Goal: Task Accomplishment & Management: Manage account settings

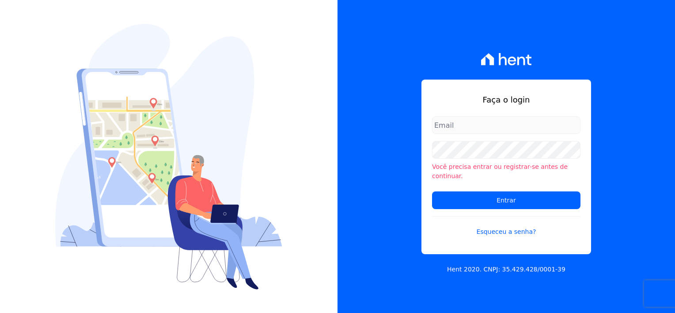
click at [452, 124] on input "email" at bounding box center [506, 125] width 148 height 18
drag, startPoint x: 465, startPoint y: 129, endPoint x: 343, endPoint y: 136, distance: 121.6
click at [343, 136] on div "Faça o login Você precisa entrar ou registrar-se antes de continuar. Entrar Esq…" at bounding box center [505, 156] width 337 height 313
click at [452, 127] on input "email" at bounding box center [506, 125] width 148 height 18
type input "carinanascimento2102@outlook.com"
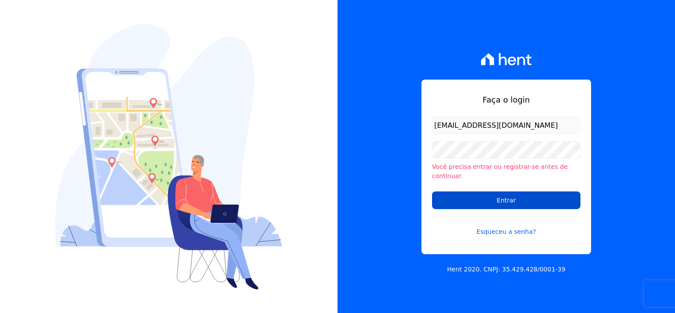
click at [483, 193] on input "Entrar" at bounding box center [506, 200] width 148 height 18
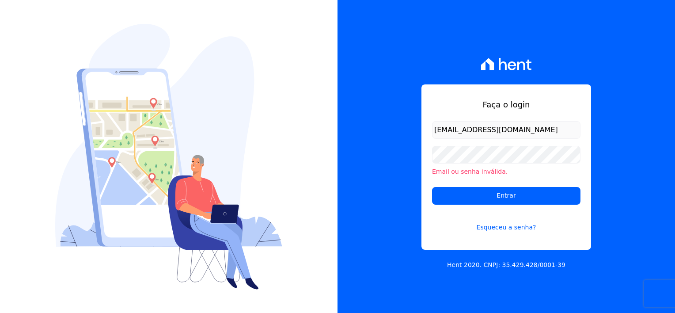
click at [424, 231] on div "Faça o login carinanascimento2102@outlook.com Email ou senha inválida. Entrar E…" at bounding box center [506, 166] width 170 height 165
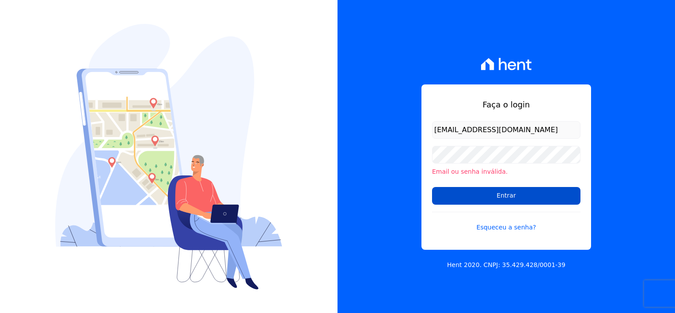
click at [515, 200] on input "Entrar" at bounding box center [506, 196] width 148 height 18
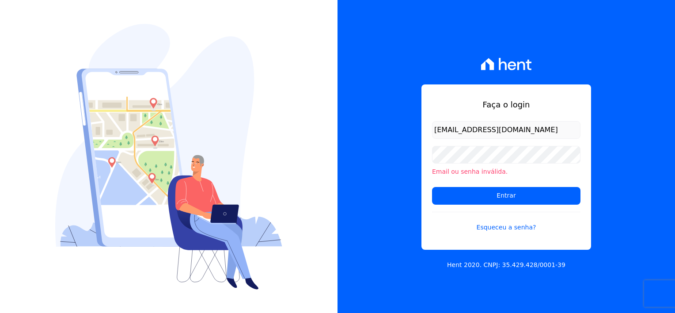
click at [383, 182] on div "Faça o login carinanascimento2102@outlook.com Email ou senha inválida. Entrar E…" at bounding box center [505, 156] width 337 height 313
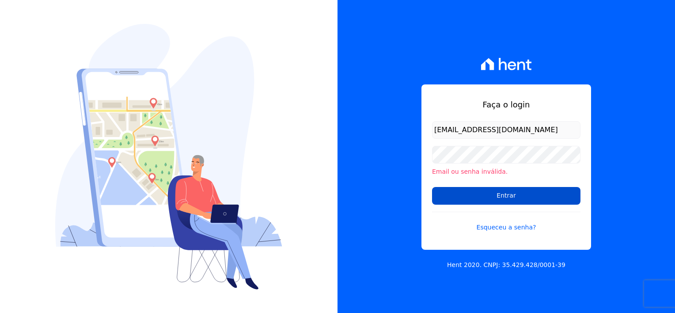
click at [512, 197] on input "Entrar" at bounding box center [506, 196] width 148 height 18
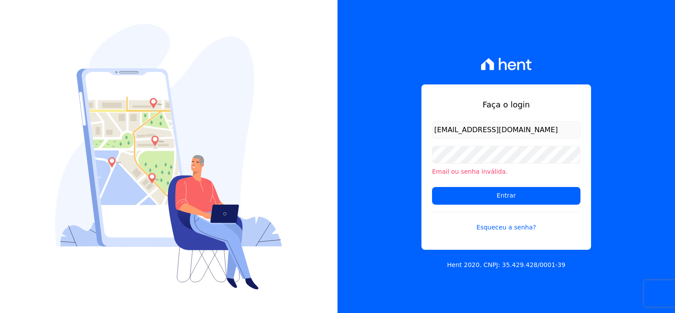
drag, startPoint x: 570, startPoint y: 132, endPoint x: 431, endPoint y: 141, distance: 138.9
click at [431, 141] on div "Faça o login carinanascimento2102@outlook.com Email ou senha inválida. Entrar E…" at bounding box center [506, 166] width 170 height 165
type input "c"
type input "financeiro@flexinc.com.br"
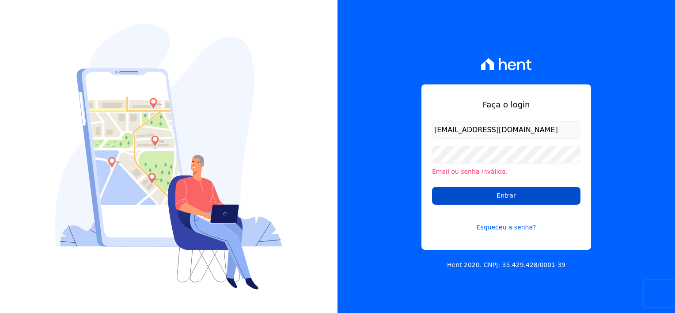
click at [498, 200] on input "Entrar" at bounding box center [506, 196] width 148 height 18
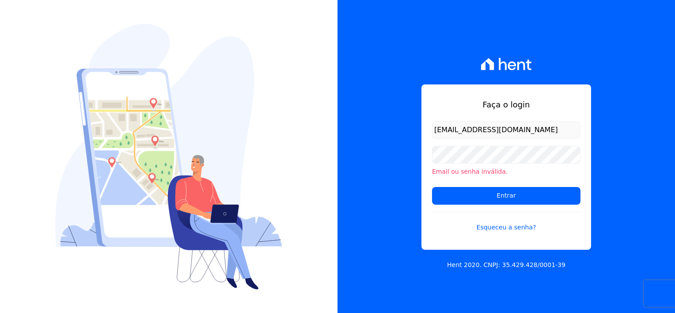
click at [396, 218] on div "Faça o login financeiro@flexinc.com.br Email ou senha inválida. Entrar Esqueceu…" at bounding box center [505, 156] width 337 height 313
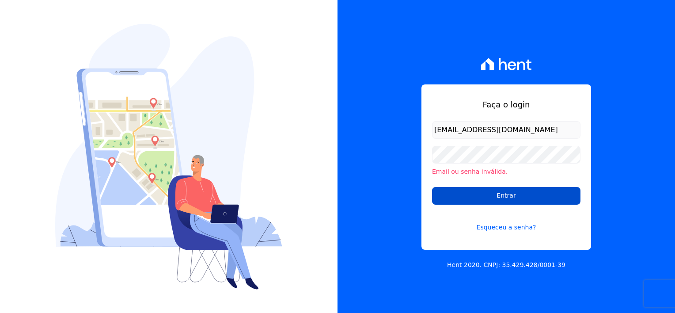
click at [482, 199] on input "Entrar" at bounding box center [506, 196] width 148 height 18
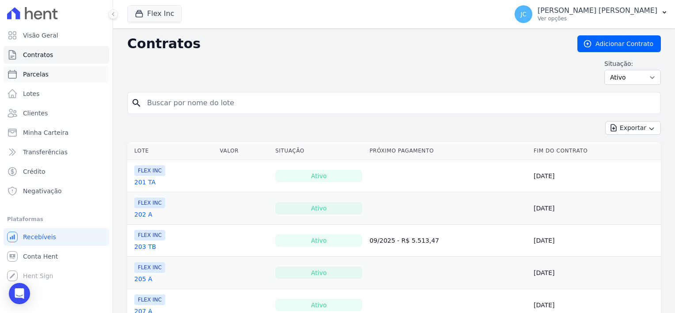
click at [24, 76] on span "Parcelas" at bounding box center [36, 74] width 26 height 9
select select
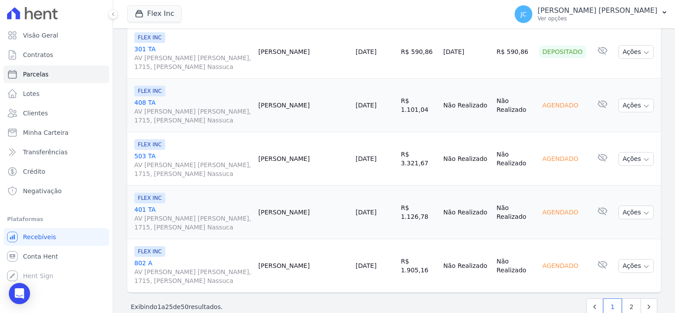
scroll to position [1328, 0]
click at [622, 297] on link "2" at bounding box center [631, 305] width 19 height 17
select select
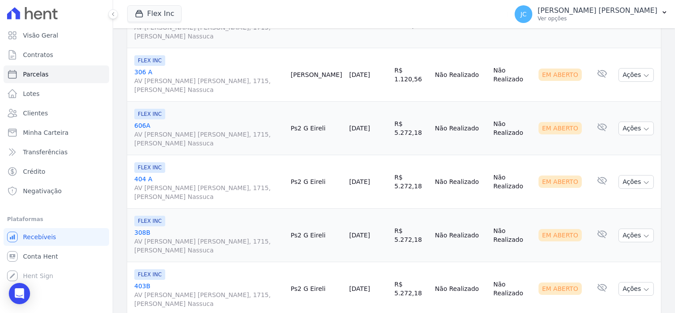
scroll to position [1187, 0]
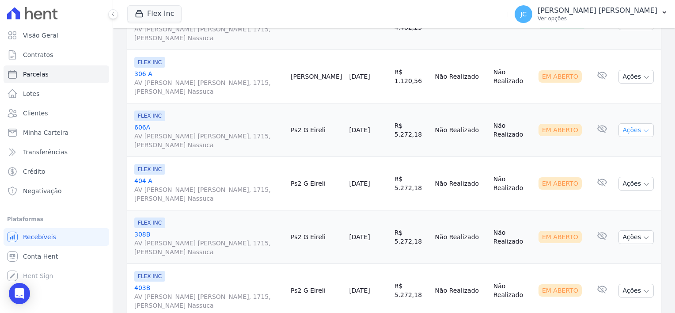
click at [628, 123] on button "Ações" at bounding box center [635, 130] width 35 height 14
click at [141, 123] on link "606A AV LOURIVAL LUIZ DA CUNHA, 1715, Coronel Nassuca" at bounding box center [208, 136] width 149 height 26
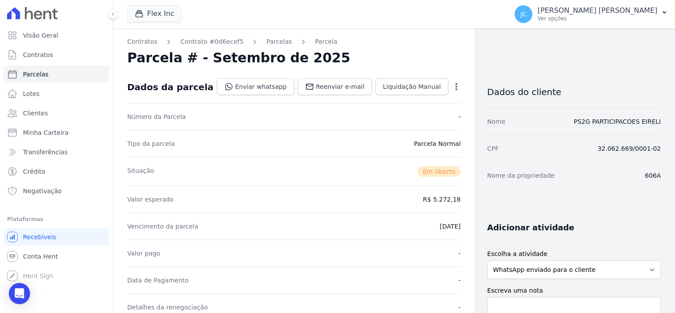
click at [452, 84] on icon "button" at bounding box center [456, 86] width 9 height 9
click at [379, 97] on link "Alterar" at bounding box center [418, 99] width 78 height 16
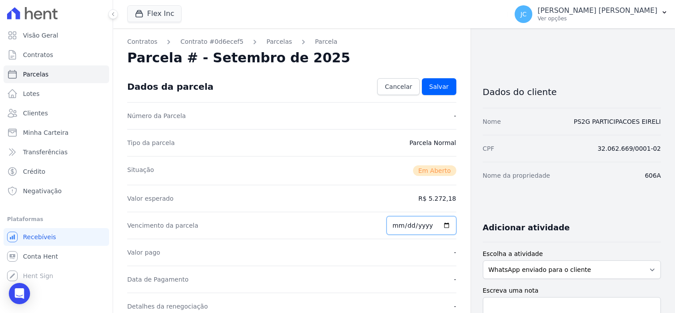
click at [444, 227] on input "[DATE]" at bounding box center [421, 225] width 70 height 19
type input "[DATE]"
click at [442, 86] on span "Salvar" at bounding box center [438, 86] width 19 height 9
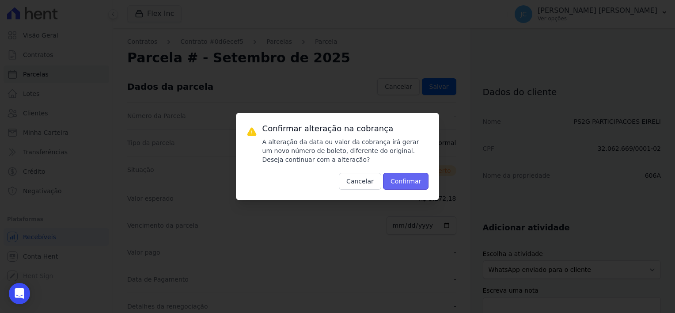
click at [420, 182] on button "Confirmar" at bounding box center [406, 181] width 46 height 17
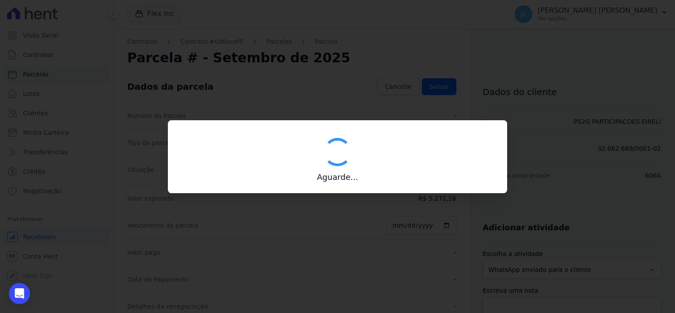
type input "00190000090335103300000681105177612160000527218"
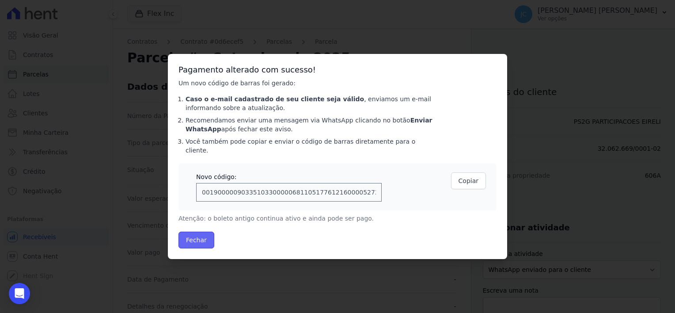
click at [196, 240] on button "Fechar" at bounding box center [196, 239] width 36 height 17
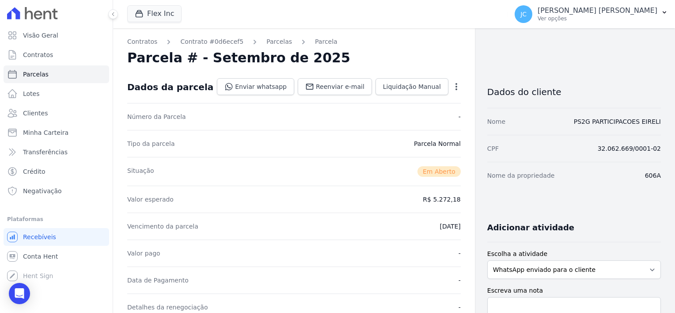
click at [452, 83] on icon "button" at bounding box center [456, 86] width 9 height 9
click at [352, 148] on div "Tipo da parcela [GEOGRAPHIC_DATA]" at bounding box center [293, 143] width 333 height 27
click at [452, 82] on icon "button" at bounding box center [456, 86] width 9 height 9
click at [452, 85] on icon "button" at bounding box center [456, 86] width 9 height 9
click at [53, 76] on link "Parcelas" at bounding box center [57, 74] width 106 height 18
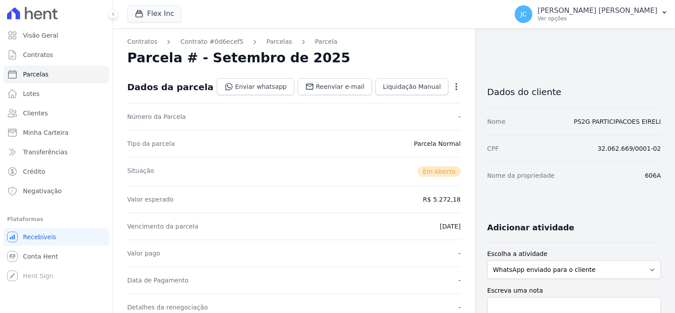
select select
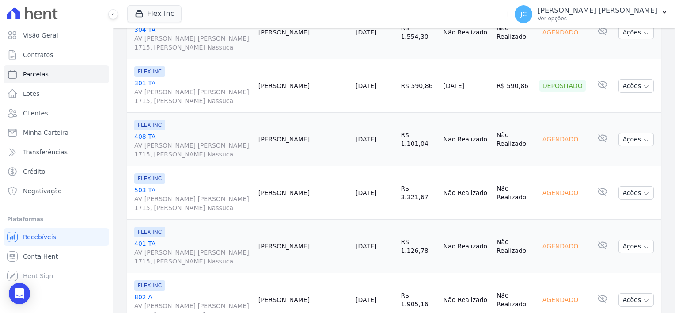
scroll to position [1328, 0]
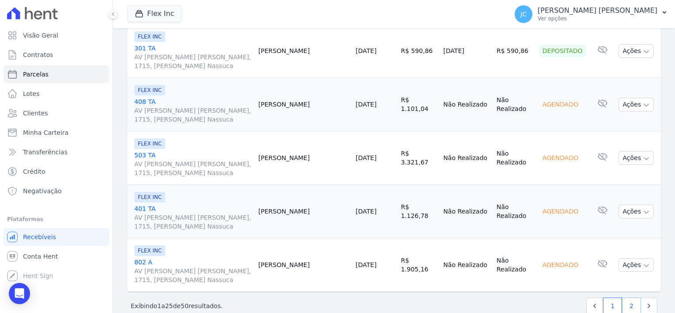
click at [624, 297] on link "2" at bounding box center [631, 305] width 19 height 17
select select
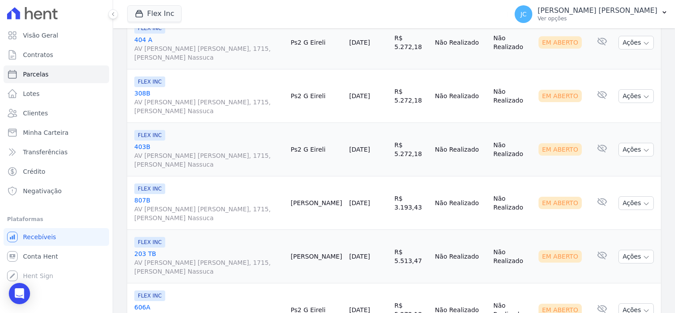
scroll to position [1231, 0]
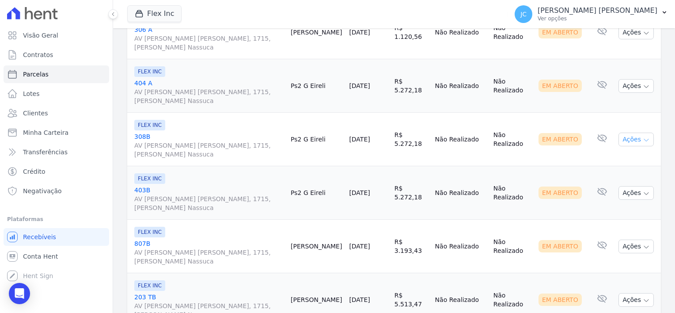
click at [643, 136] on icon "button" at bounding box center [646, 139] width 7 height 7
click at [138, 132] on link "308B AV [PERSON_NAME] [PERSON_NAME], 1715, [PERSON_NAME] [PERSON_NAME]" at bounding box center [208, 145] width 149 height 26
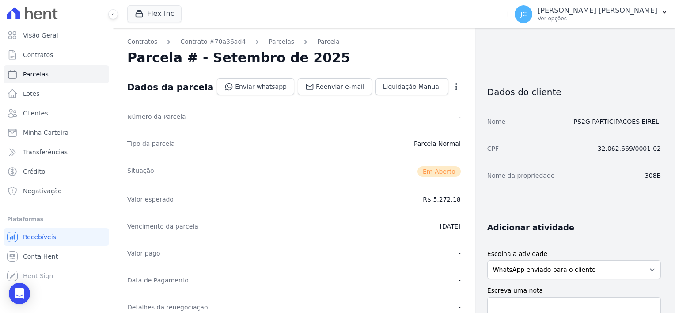
click at [452, 85] on icon "button" at bounding box center [456, 86] width 9 height 9
click at [395, 97] on link "Alterar" at bounding box center [418, 99] width 78 height 16
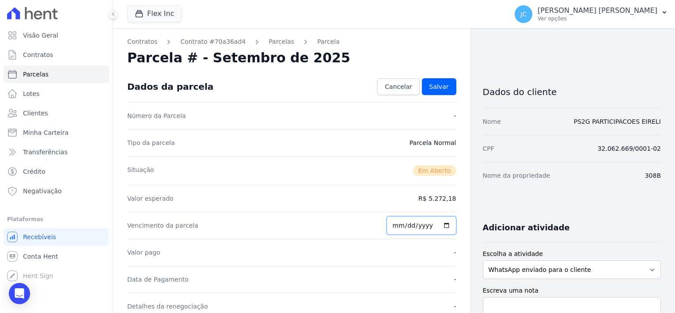
click at [443, 220] on input "[DATE]" at bounding box center [421, 225] width 70 height 19
click at [440, 224] on input "[DATE]" at bounding box center [421, 225] width 70 height 19
type input "[DATE]"
click at [429, 92] on link "Salvar" at bounding box center [439, 86] width 34 height 17
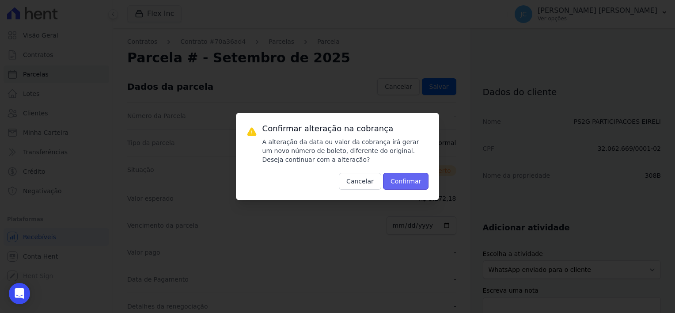
click at [417, 181] on button "Confirmar" at bounding box center [406, 181] width 46 height 17
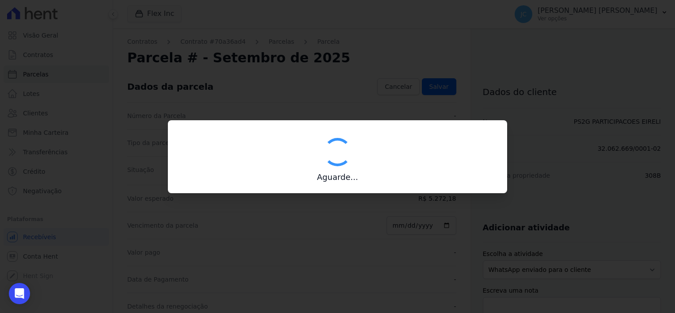
type input "00190000090335103300000681104170112160000527218"
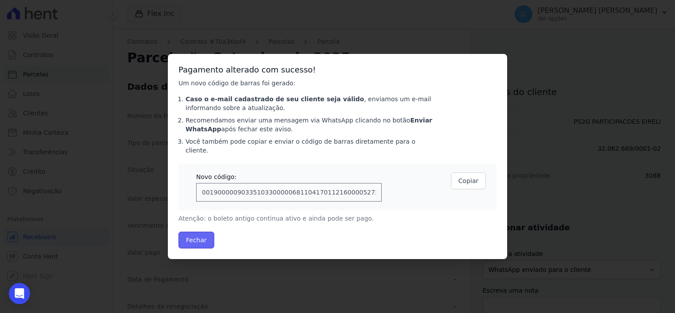
click at [191, 235] on button "Fechar" at bounding box center [196, 239] width 36 height 17
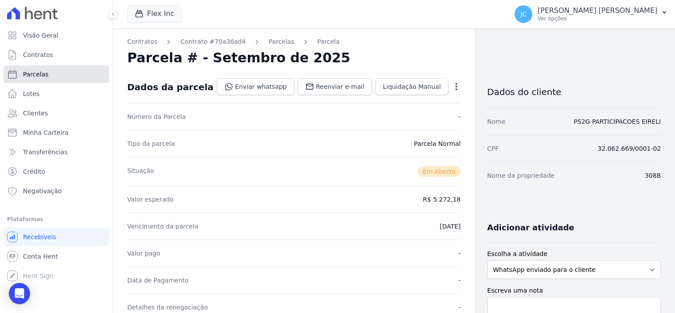
click at [40, 74] on span "Parcelas" at bounding box center [36, 74] width 26 height 9
select select
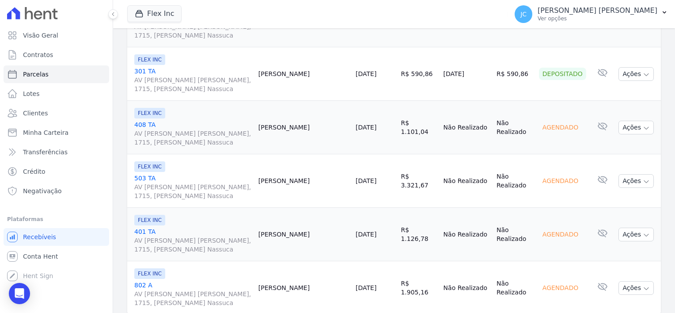
scroll to position [1328, 0]
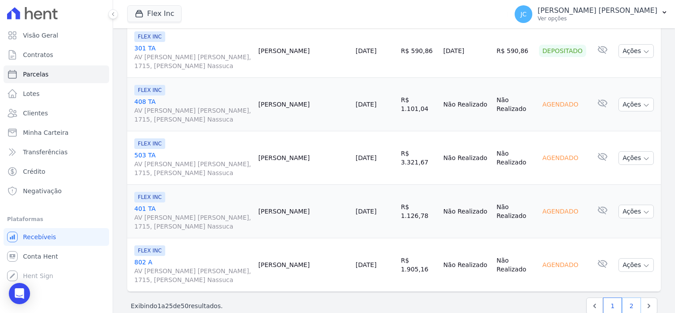
click at [623, 297] on link "2" at bounding box center [631, 305] width 19 height 17
select select
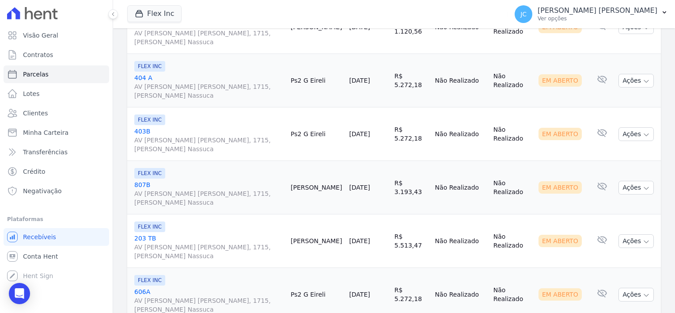
scroll to position [1320, 0]
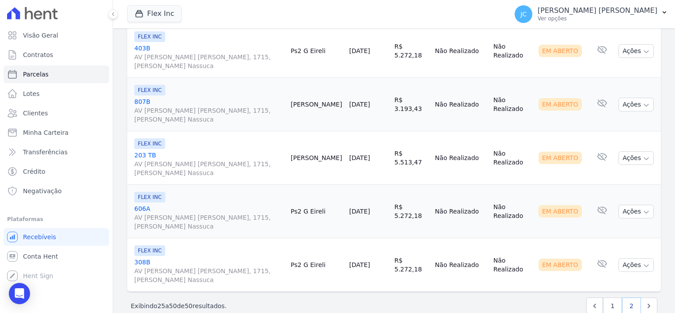
click at [630, 297] on link "2" at bounding box center [631, 305] width 19 height 17
select select
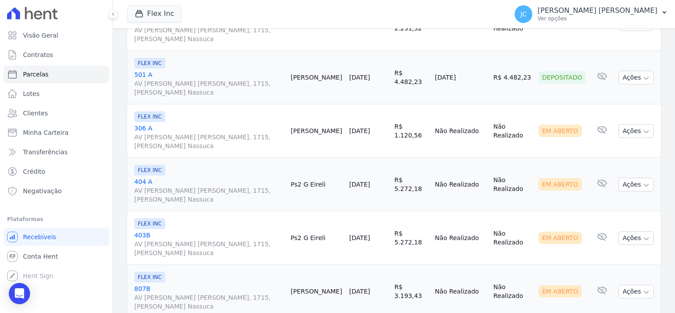
scroll to position [1148, 0]
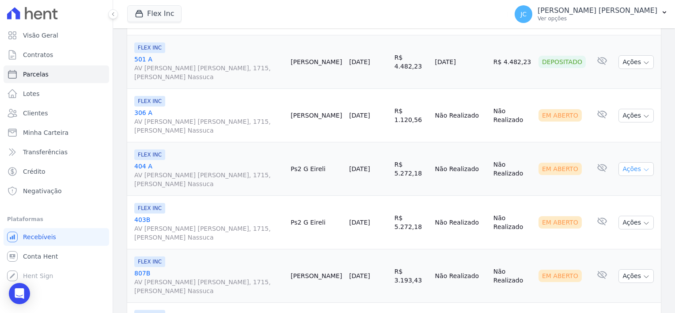
click at [643, 166] on icon "button" at bounding box center [646, 169] width 7 height 7
click at [144, 162] on link "404 A AV LOURIVAL LUIZ DA CUNHA, 1715, Coronel Nassuca" at bounding box center [208, 175] width 149 height 26
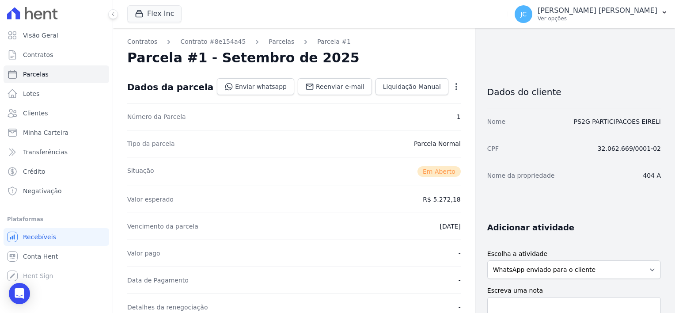
click at [452, 87] on icon "button" at bounding box center [456, 86] width 9 height 9
click at [393, 101] on link "Alterar" at bounding box center [418, 99] width 78 height 16
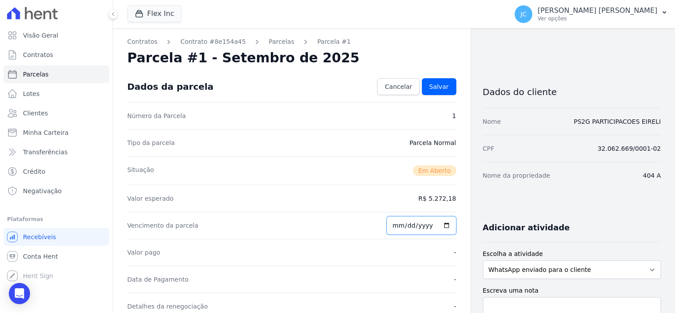
click at [441, 227] on input "[DATE]" at bounding box center [421, 225] width 70 height 19
type input "[DATE]"
click at [435, 86] on span "Salvar" at bounding box center [438, 86] width 19 height 9
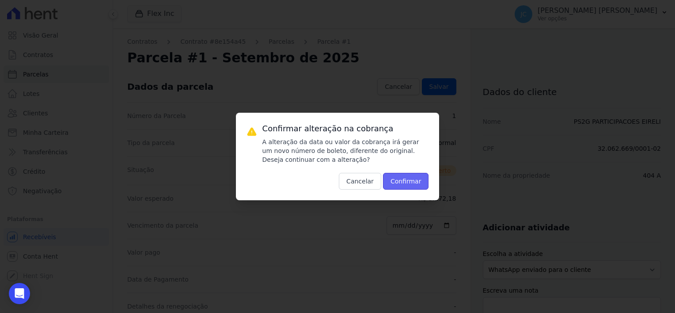
click at [410, 178] on button "Confirmar" at bounding box center [406, 181] width 46 height 17
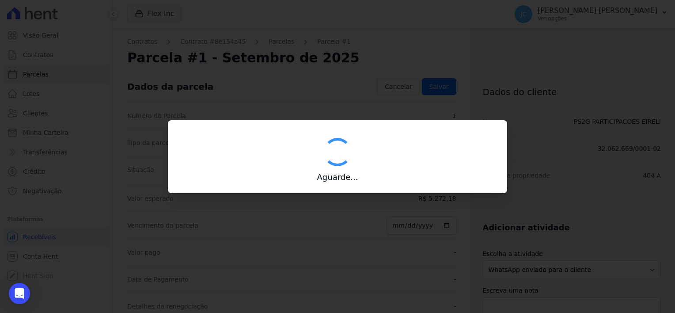
type input "00190000090335103300000681107173912160000527218"
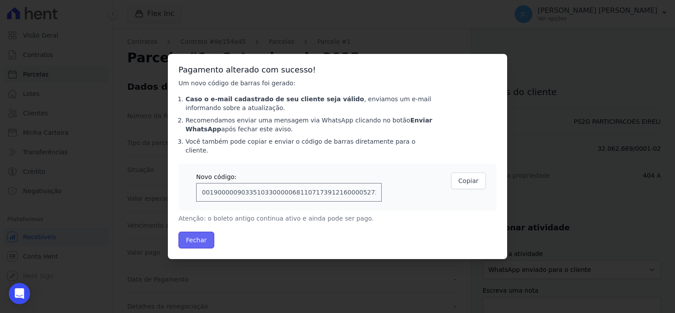
click at [195, 238] on button "Fechar" at bounding box center [196, 239] width 36 height 17
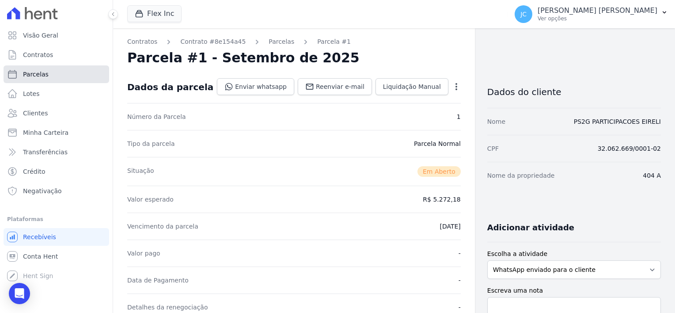
click at [40, 76] on span "Parcelas" at bounding box center [36, 74] width 26 height 9
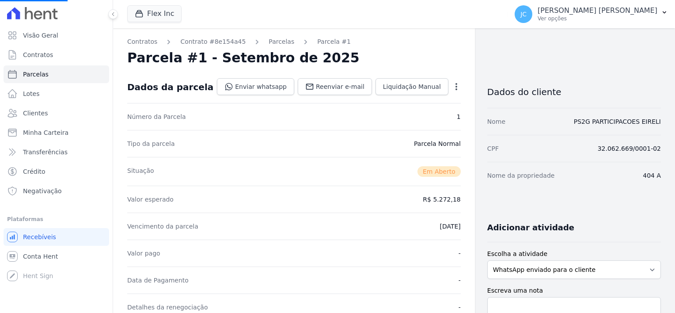
select select
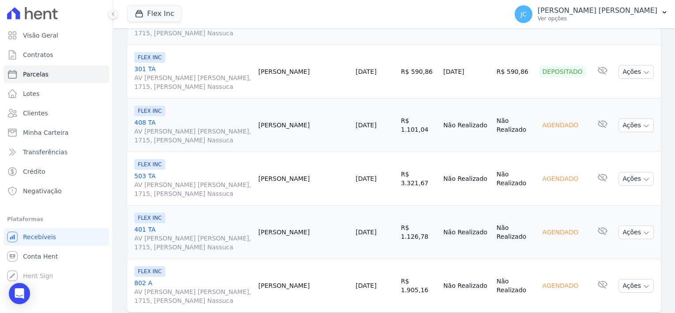
scroll to position [1328, 0]
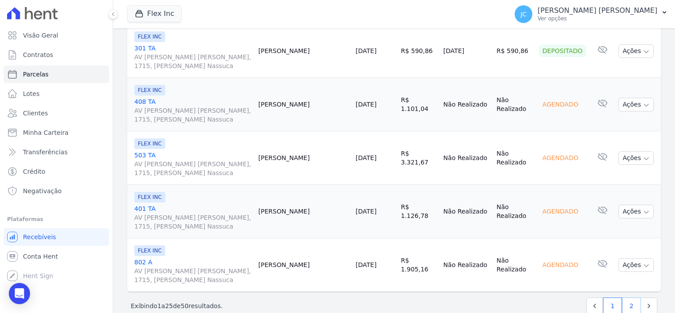
click at [625, 297] on link "2" at bounding box center [631, 305] width 19 height 17
select select
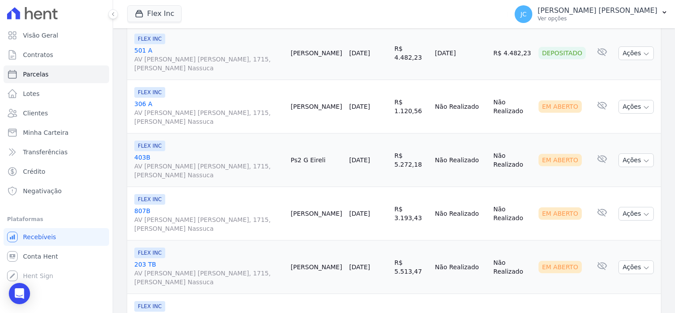
scroll to position [1143, 0]
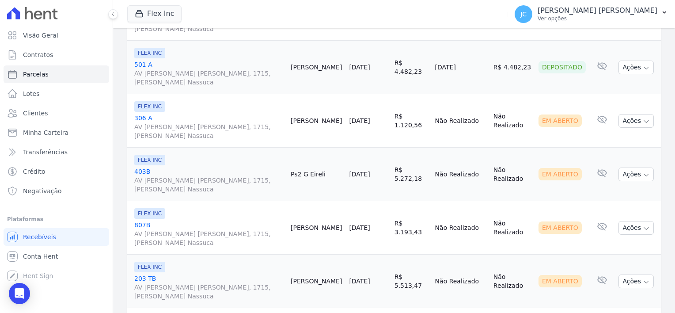
click at [148, 167] on link "403B AV LOURIVAL LUIZ DA CUNHA, 1715, Coronel Nassuca" at bounding box center [208, 180] width 149 height 26
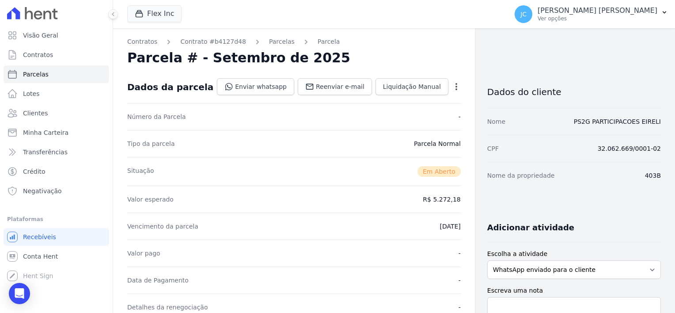
click at [452, 90] on icon "button" at bounding box center [456, 86] width 9 height 9
click at [389, 100] on link "Alterar" at bounding box center [418, 99] width 78 height 16
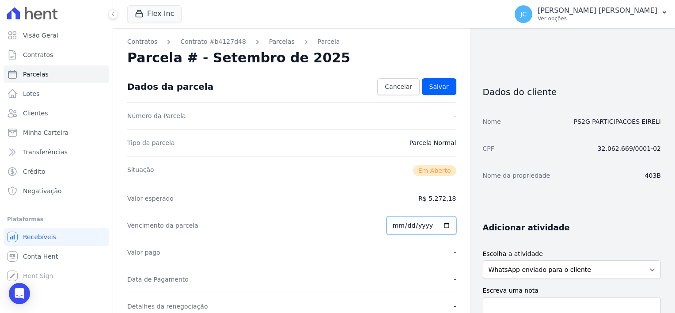
click at [440, 227] on input "2025-09-26" at bounding box center [421, 225] width 70 height 19
type input "[DATE]"
click at [440, 87] on span "Salvar" at bounding box center [438, 86] width 19 height 9
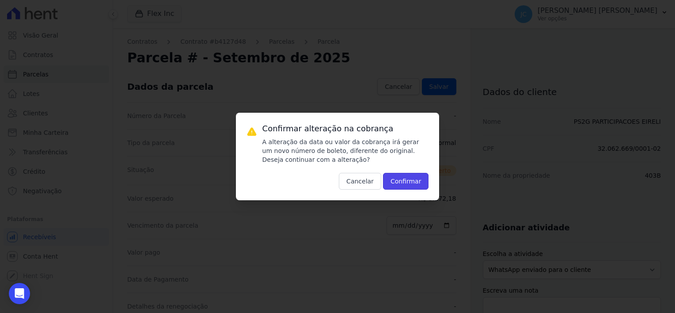
click at [408, 178] on button "Confirmar" at bounding box center [406, 181] width 46 height 17
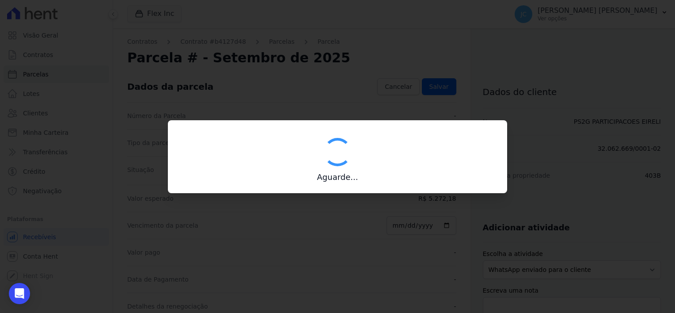
type input "00190000090335103300000681106175212160000527218"
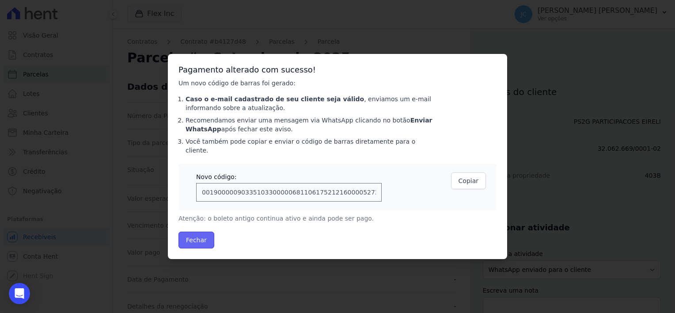
click at [200, 233] on button "Fechar" at bounding box center [196, 239] width 36 height 17
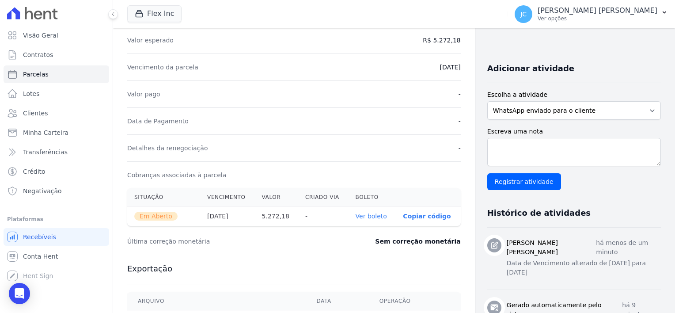
scroll to position [177, 0]
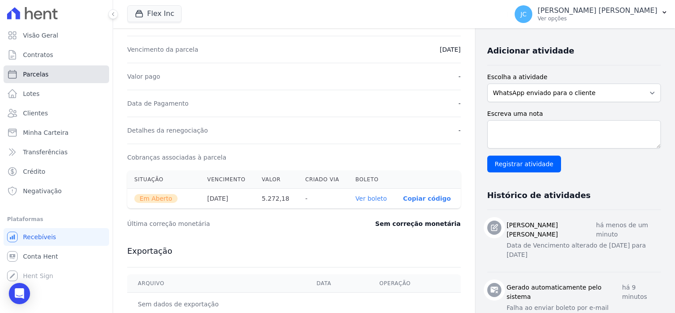
click at [38, 78] on span "Parcelas" at bounding box center [36, 74] width 26 height 9
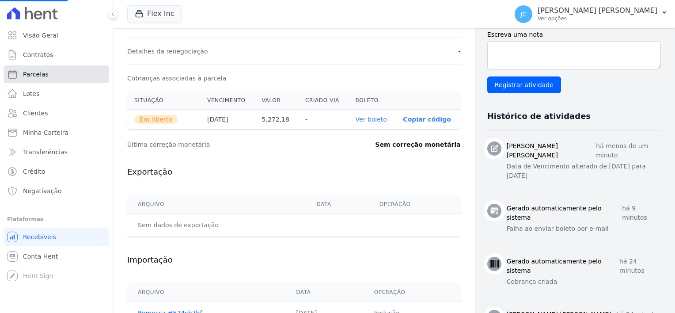
scroll to position [309, 0]
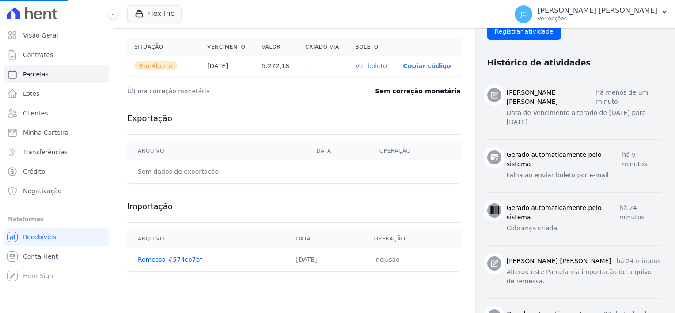
select select
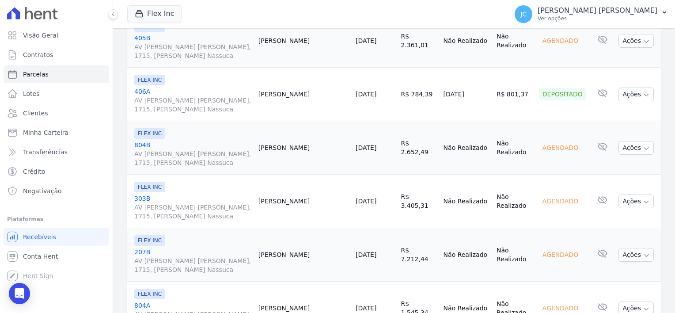
scroll to position [1328, 0]
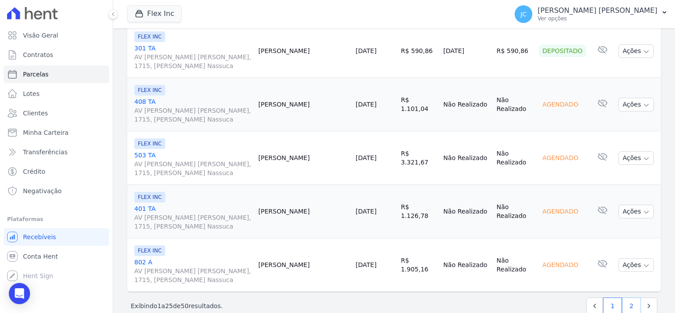
click at [624, 297] on link "2" at bounding box center [631, 305] width 19 height 17
select select
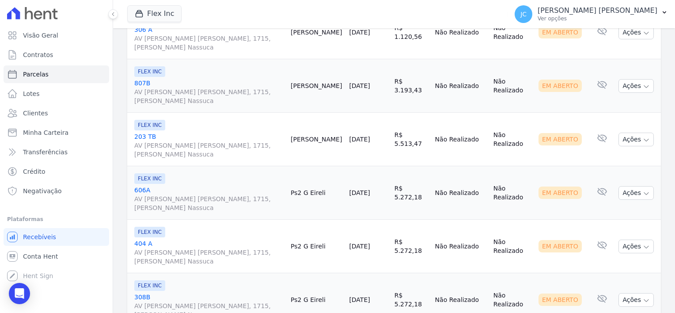
scroll to position [1275, 0]
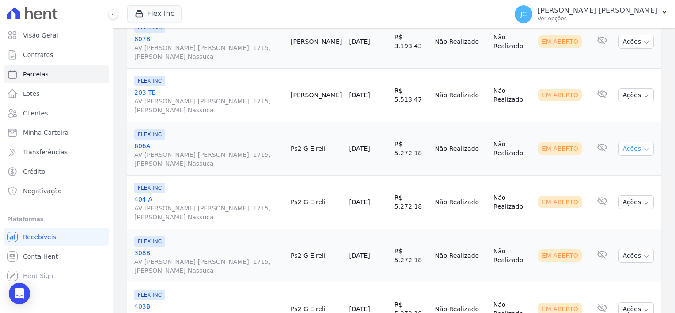
click at [643, 146] on icon "button" at bounding box center [646, 149] width 7 height 7
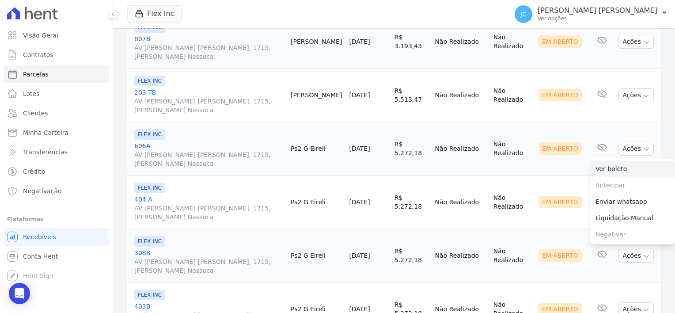
click at [594, 161] on link "Ver boleto" at bounding box center [632, 169] width 85 height 16
click at [540, 197] on td "Em Aberto" at bounding box center [562, 201] width 54 height 53
click at [643, 199] on icon "button" at bounding box center [646, 202] width 7 height 7
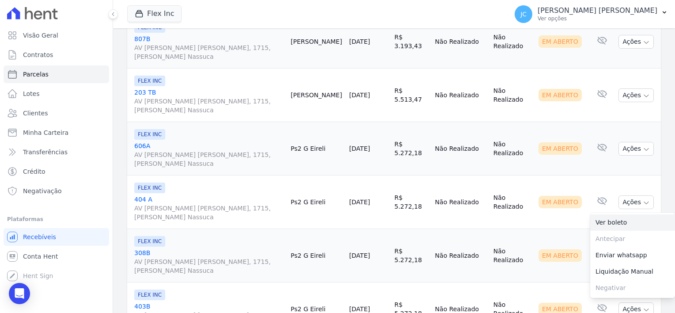
click at [595, 214] on link "Ver boleto" at bounding box center [632, 222] width 85 height 16
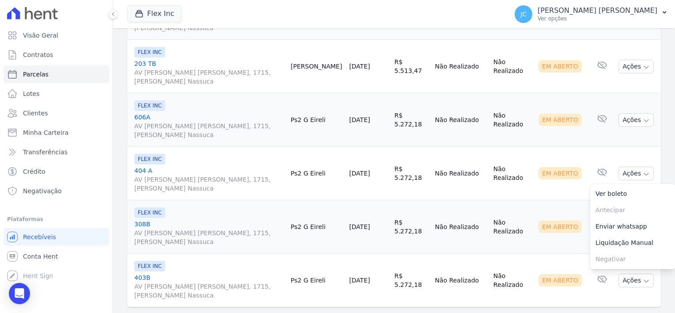
scroll to position [1320, 0]
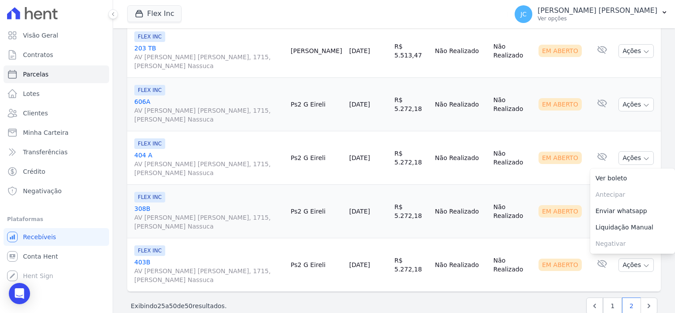
click at [527, 213] on td "Não Realizado" at bounding box center [512, 211] width 45 height 53
click at [643, 208] on icon "button" at bounding box center [646, 211] width 7 height 7
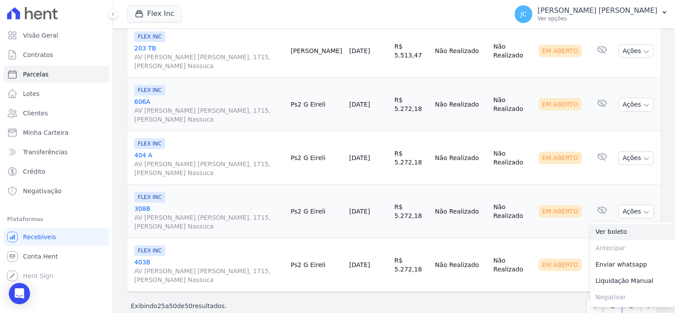
click at [607, 223] on link "Ver boleto" at bounding box center [632, 231] width 85 height 16
click at [549, 238] on td "Em Aberto" at bounding box center [562, 264] width 54 height 53
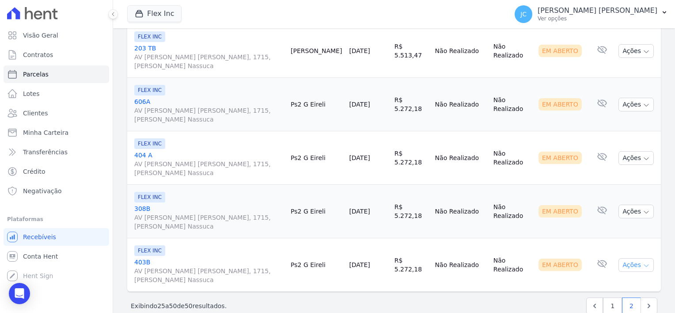
click at [644, 265] on icon "button" at bounding box center [646, 266] width 4 height 2
click at [602, 277] on link "Ver boleto" at bounding box center [632, 285] width 85 height 16
